Goal: Check status: Check status

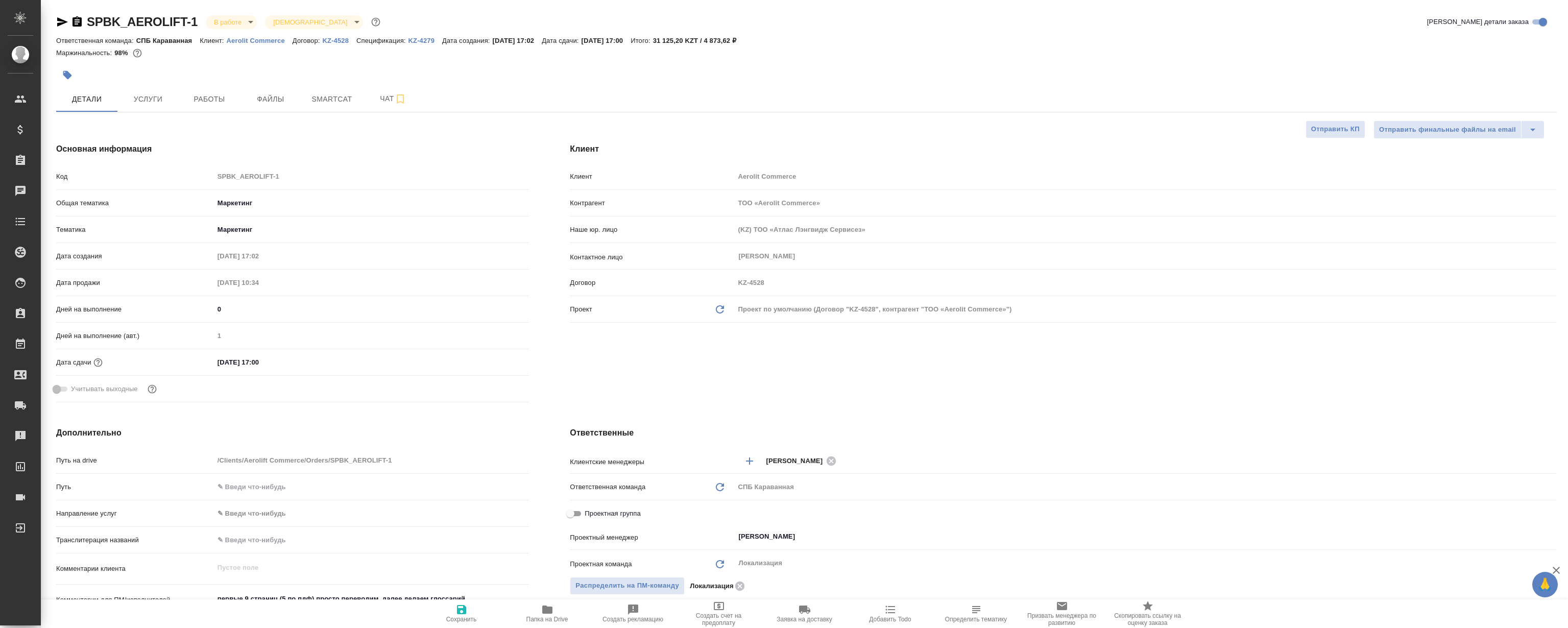
select select "RU"
click at [314, 94] on span "Smartcat" at bounding box center [332, 99] width 49 height 13
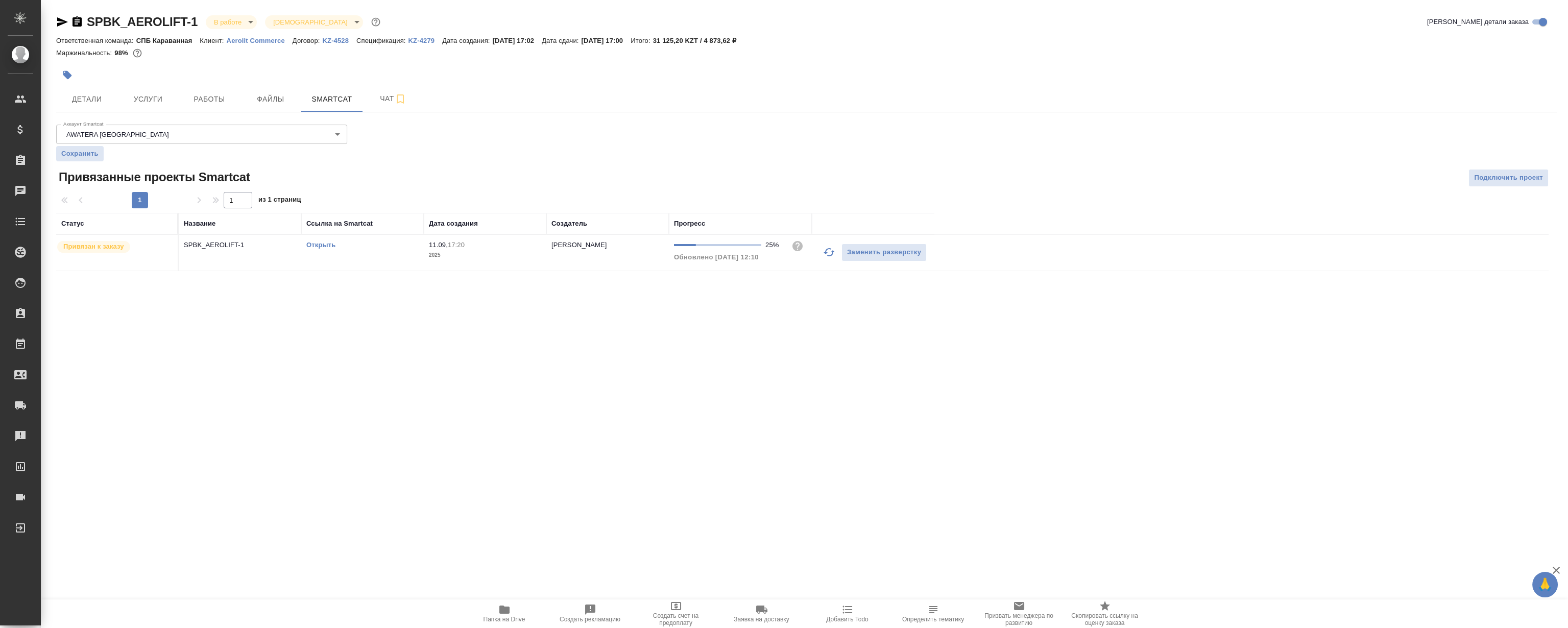
click at [330, 238] on td "Открыть" at bounding box center [363, 253] width 123 height 36
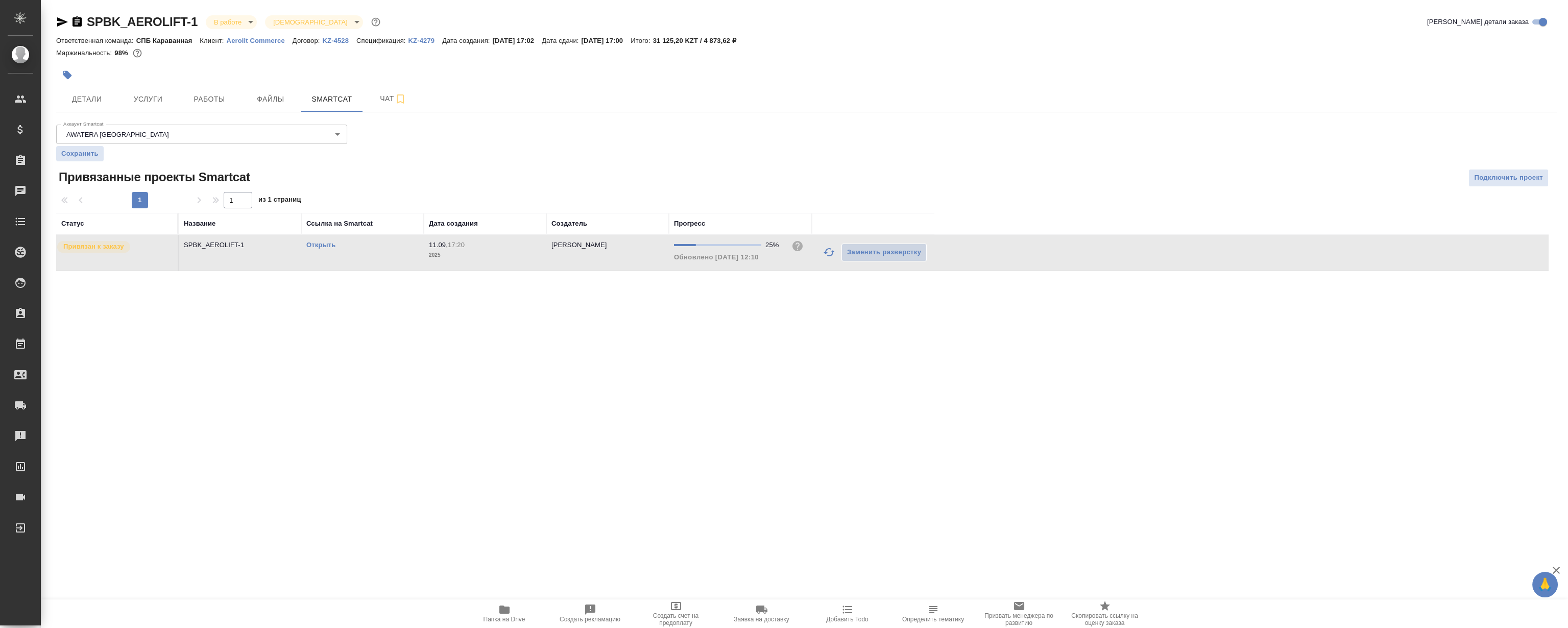
drag, startPoint x: 323, startPoint y: 249, endPoint x: 326, endPoint y: 244, distance: 5.8
click at [326, 244] on div "Открыть" at bounding box center [362, 245] width 112 height 10
click at [326, 244] on link "Открыть" at bounding box center [320, 245] width 29 height 7
